Goal: Information Seeking & Learning: Learn about a topic

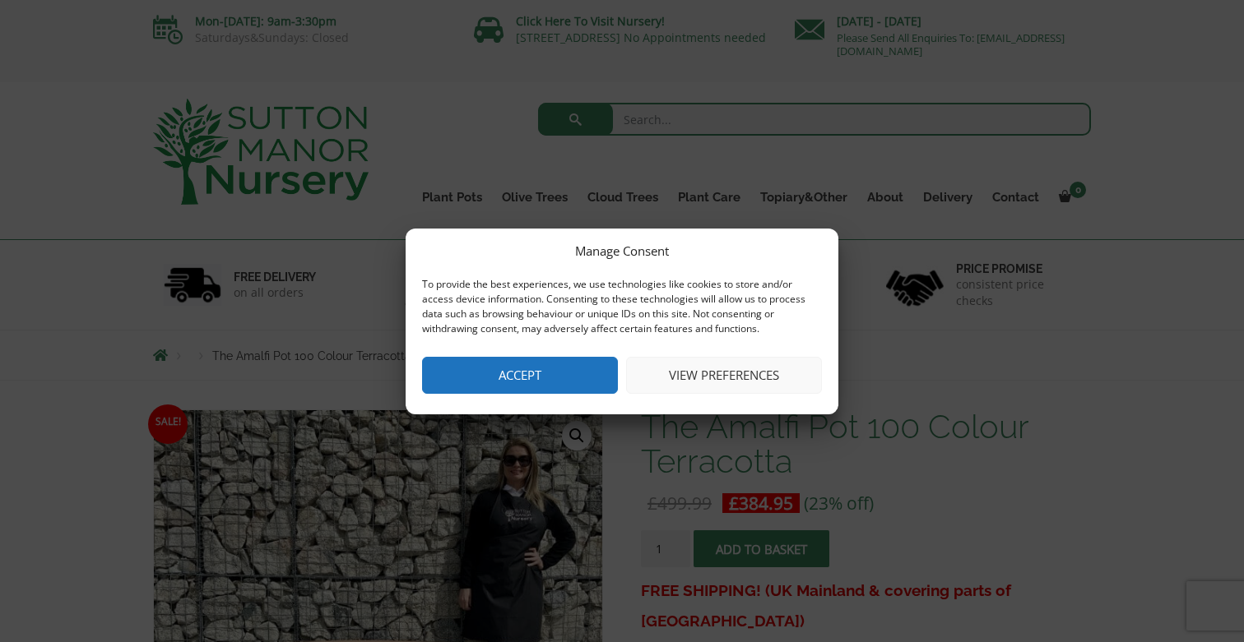
click at [737, 385] on button "View preferences" at bounding box center [724, 375] width 196 height 37
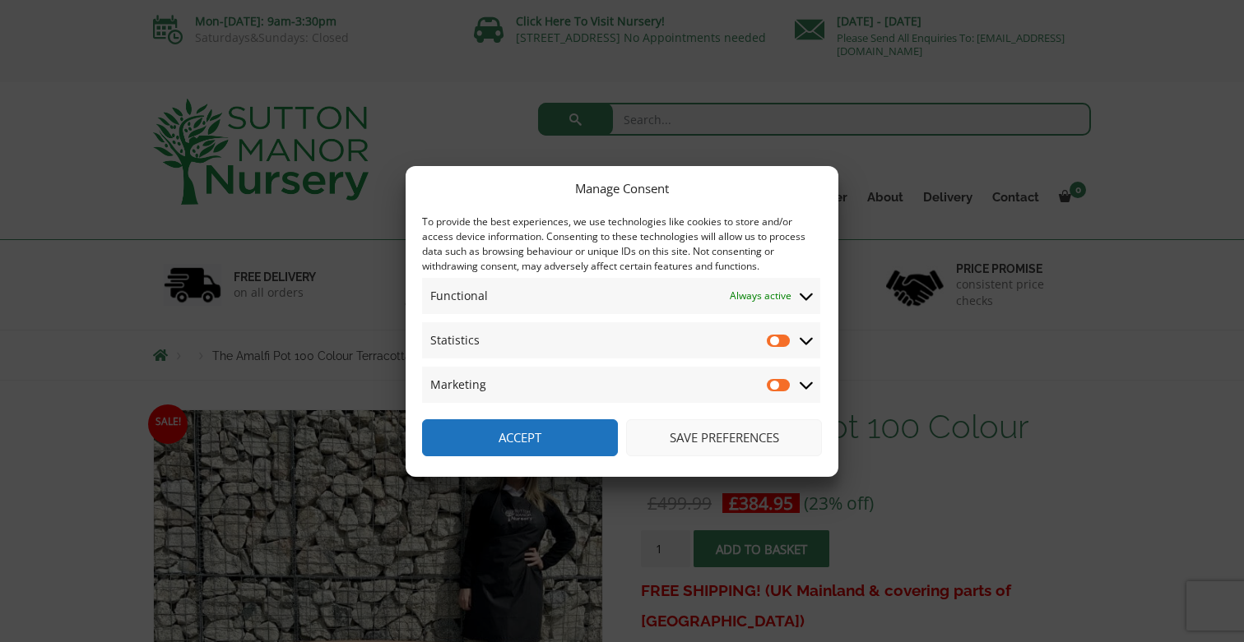
click at [712, 440] on button "Save preferences" at bounding box center [724, 438] width 196 height 37
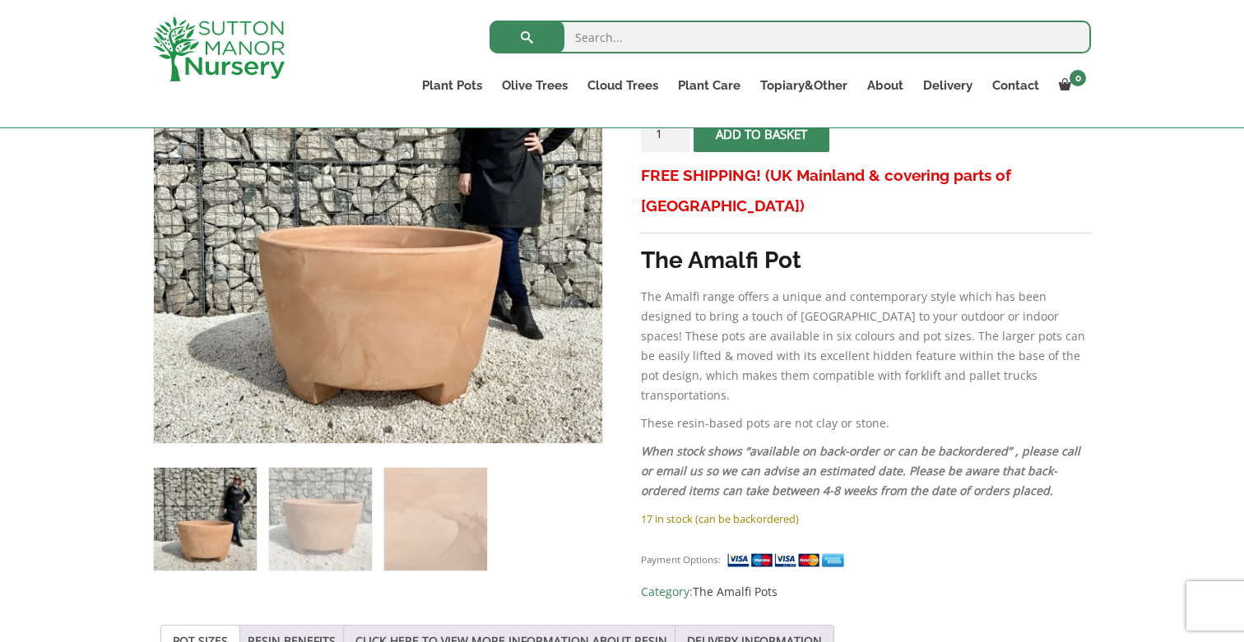
scroll to position [387, 0]
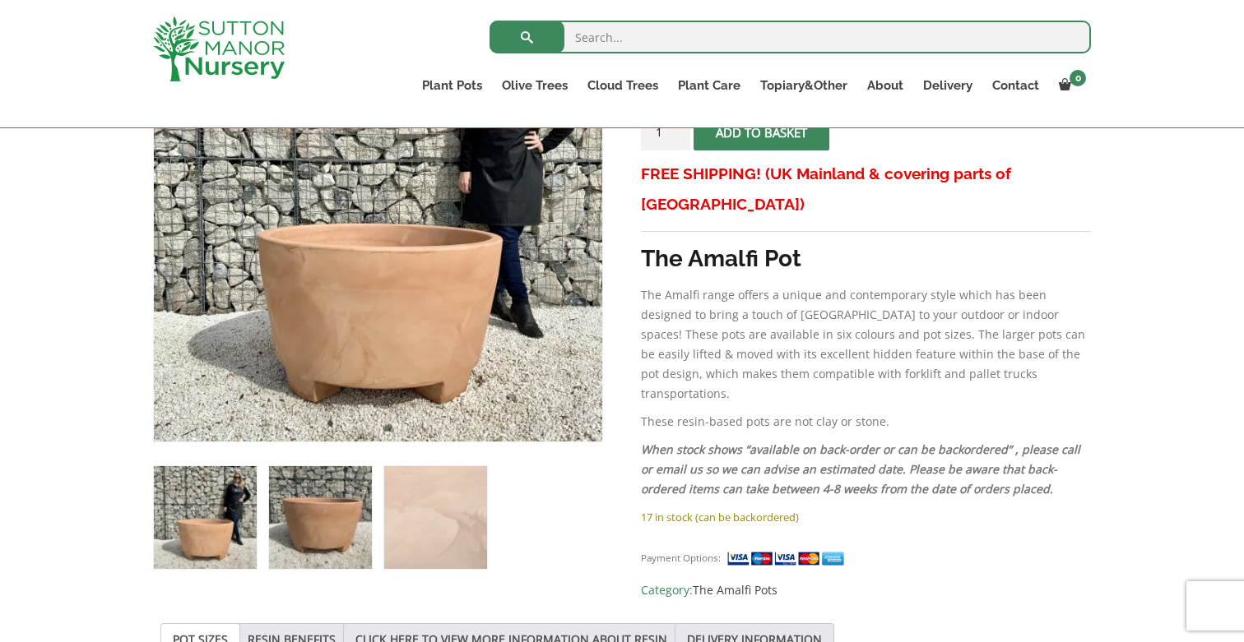
click at [320, 526] on img at bounding box center [320, 517] width 103 height 103
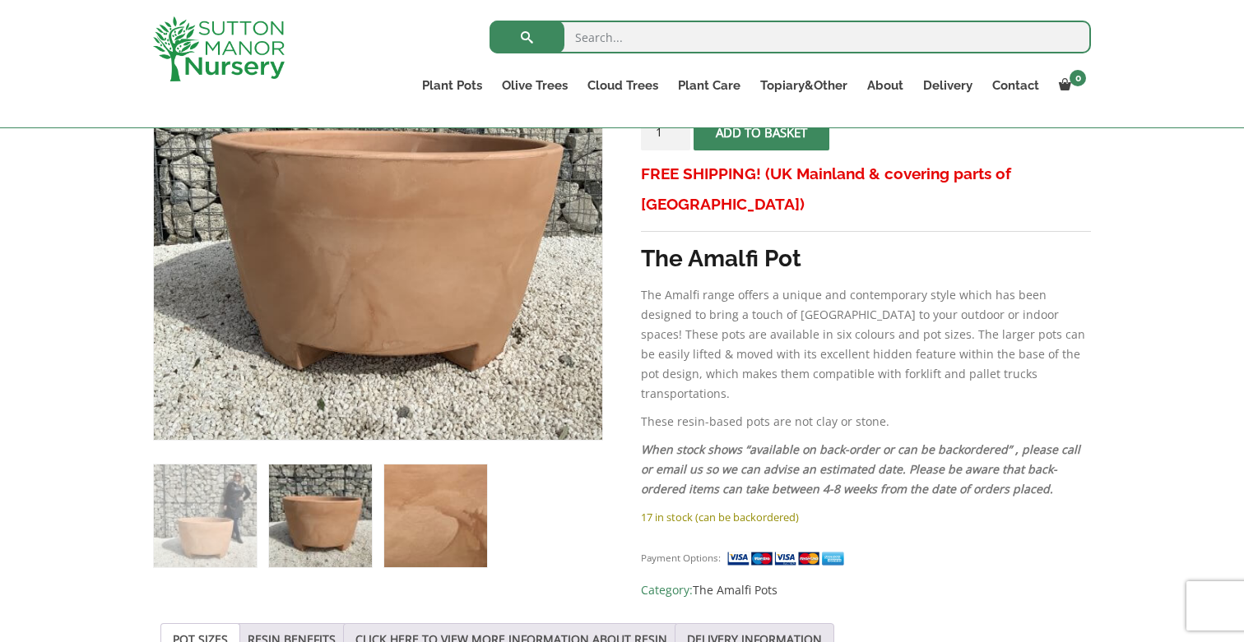
click at [449, 519] on img at bounding box center [435, 516] width 103 height 103
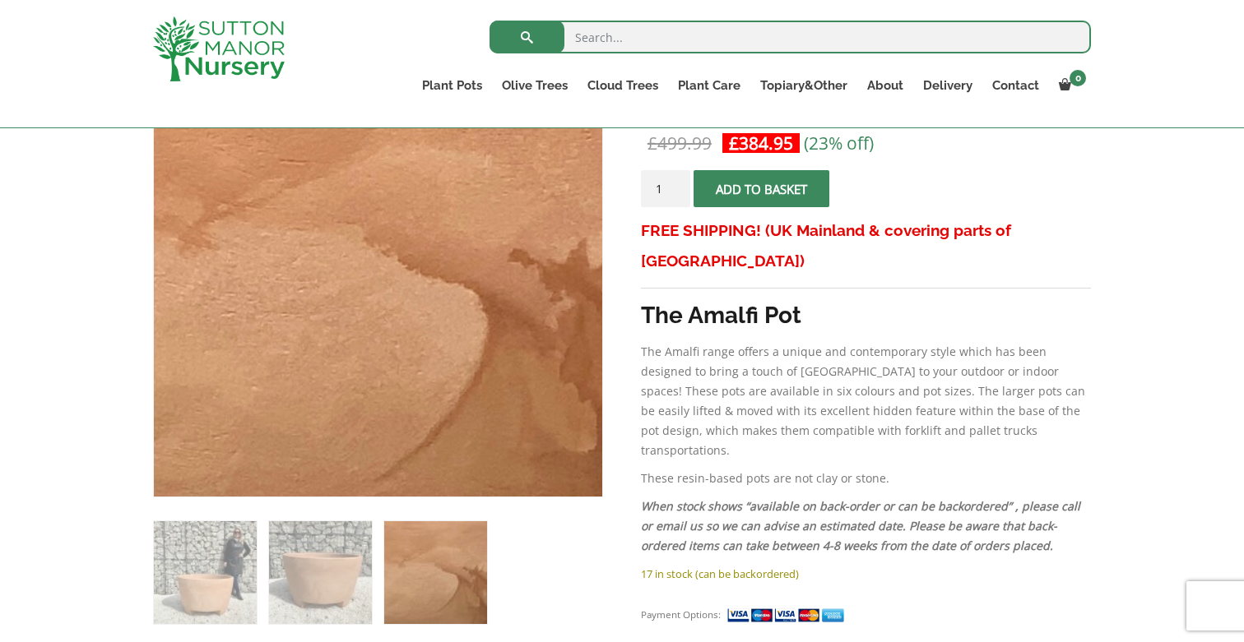
scroll to position [344, 0]
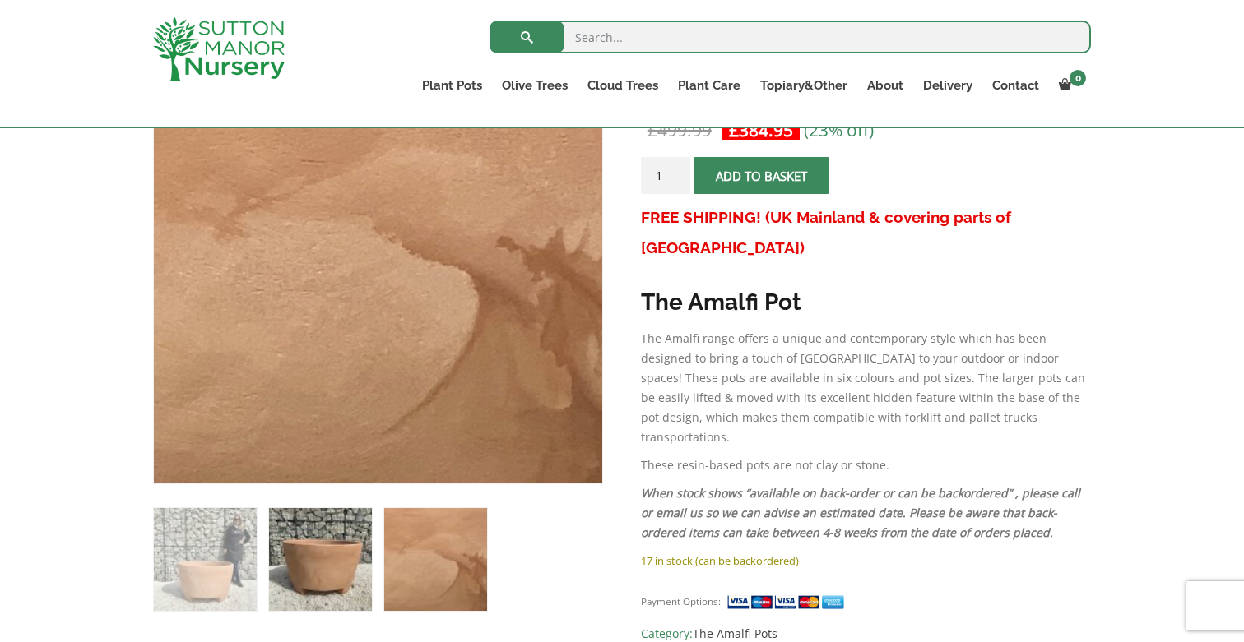
click at [294, 565] on img at bounding box center [320, 559] width 103 height 103
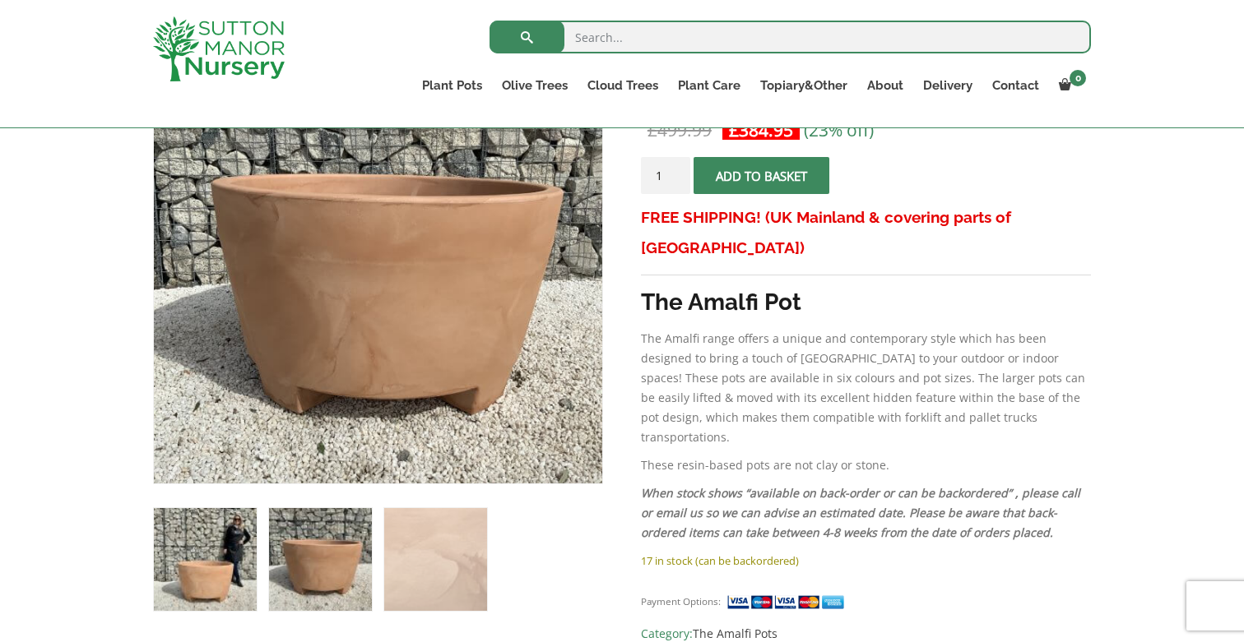
click at [231, 561] on img at bounding box center [205, 559] width 103 height 103
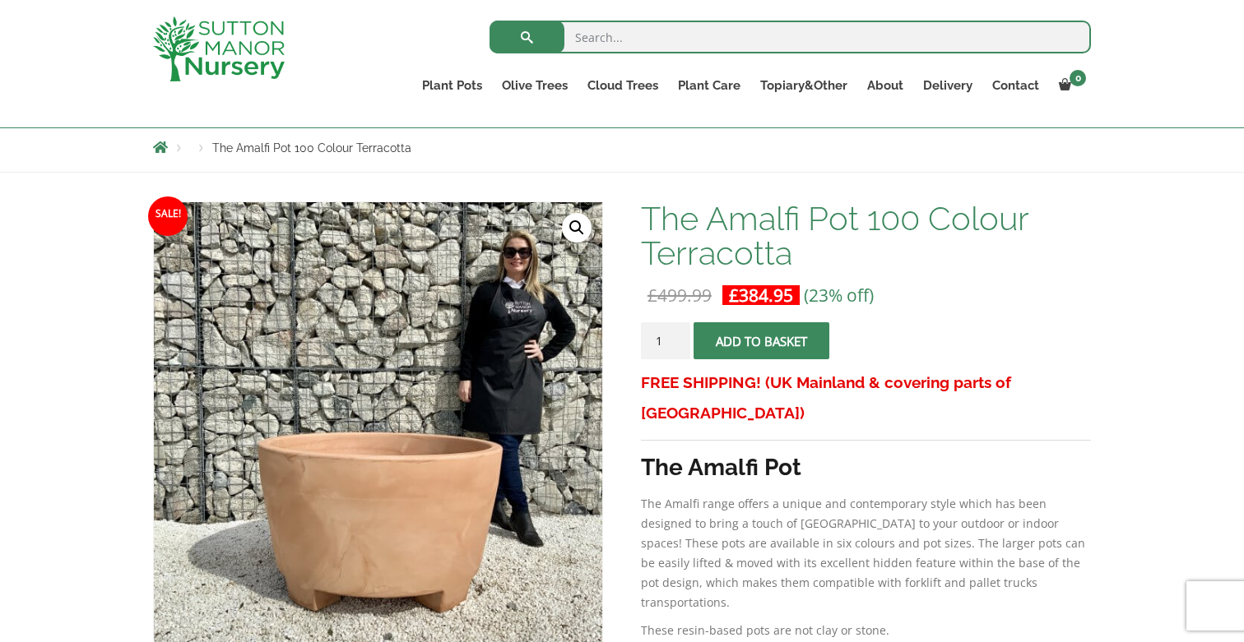
scroll to position [178, 0]
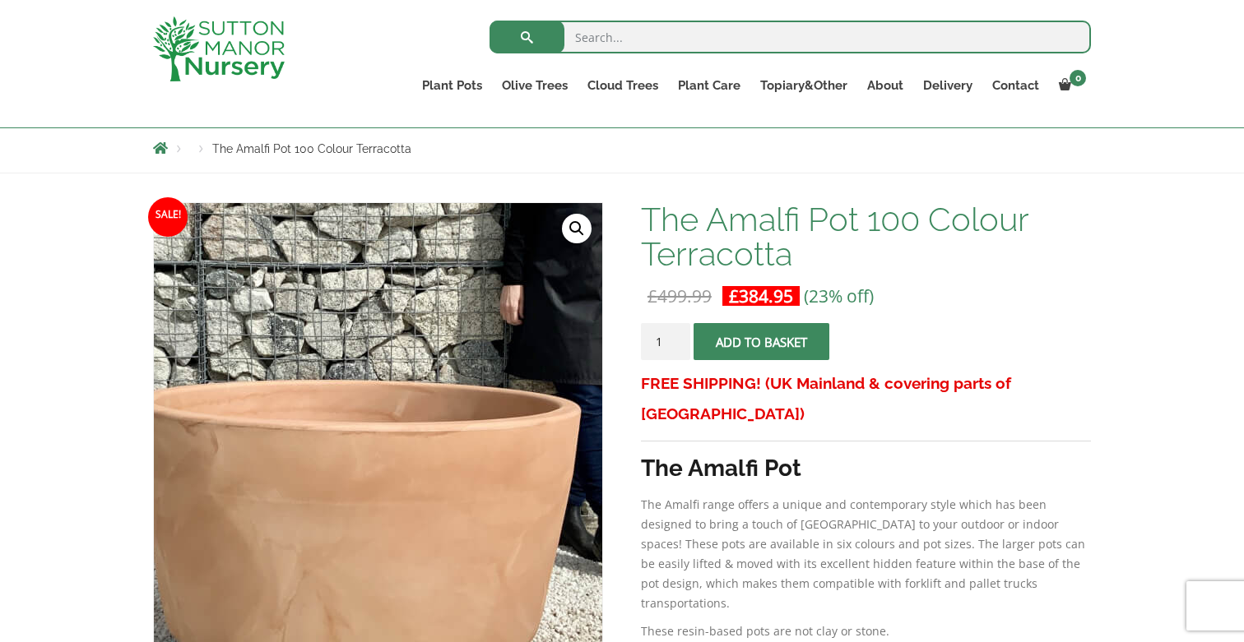
click at [410, 498] on img at bounding box center [352, 369] width 823 height 823
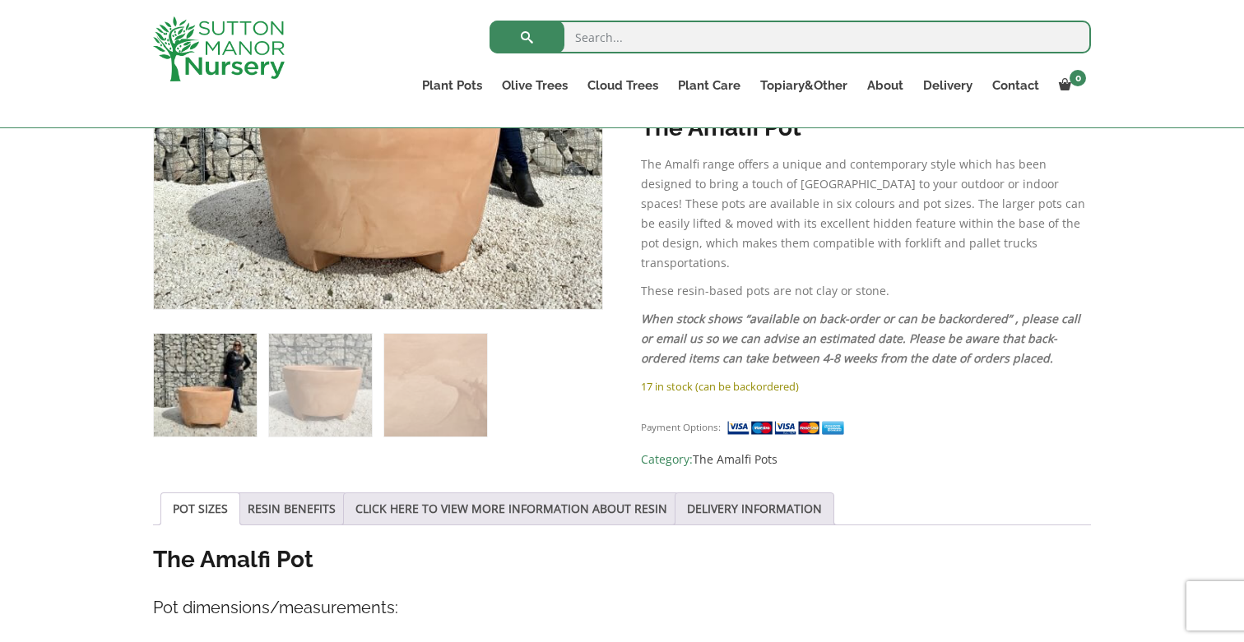
scroll to position [469, 0]
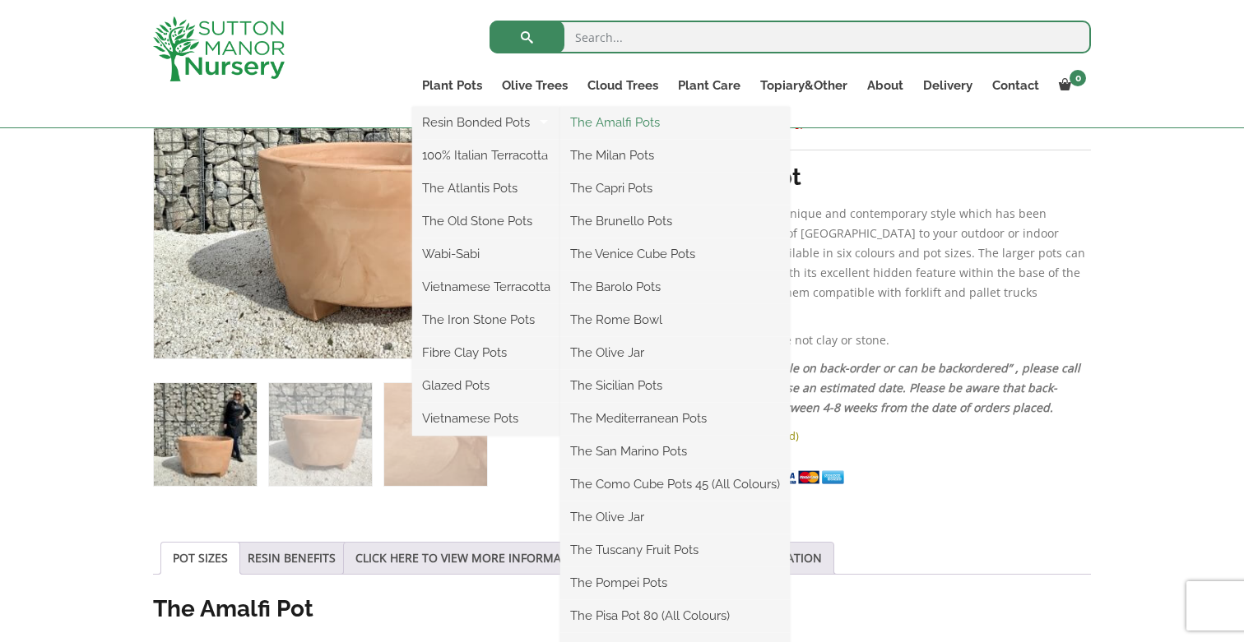
click at [601, 119] on link "The Amalfi Pots" at bounding box center [674, 122] width 229 height 25
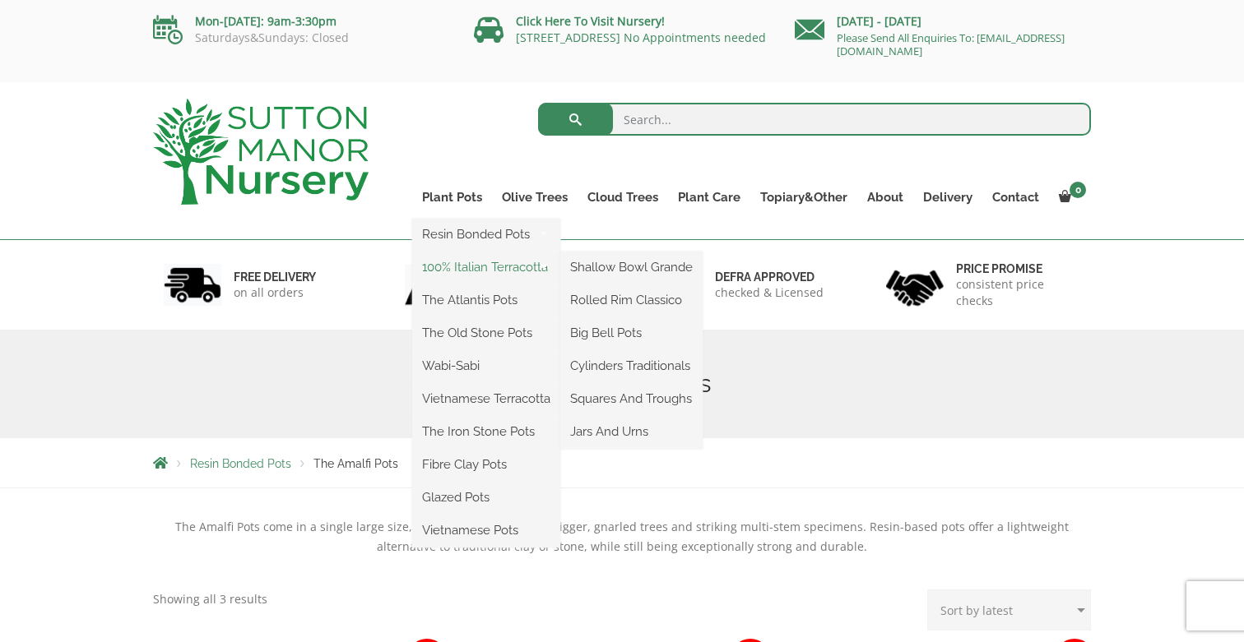
click at [472, 261] on link "100% Italian Terracotta" at bounding box center [486, 267] width 148 height 25
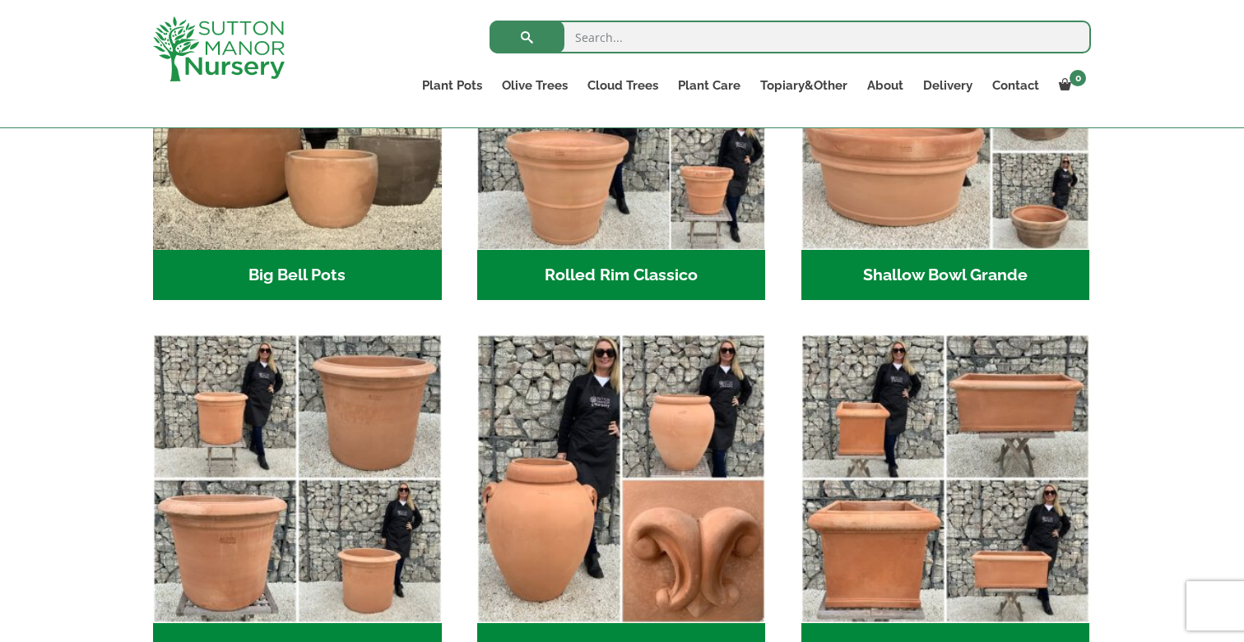
scroll to position [287, 0]
